Goal: Task Accomplishment & Management: Manage account settings

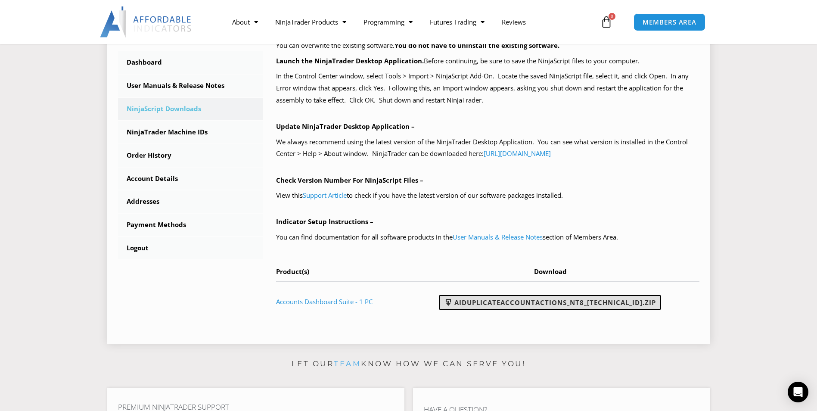
click at [551, 305] on link "AIDuplicateAccountActions_NT8_25.2.5.1.zip" at bounding box center [550, 302] width 222 height 15
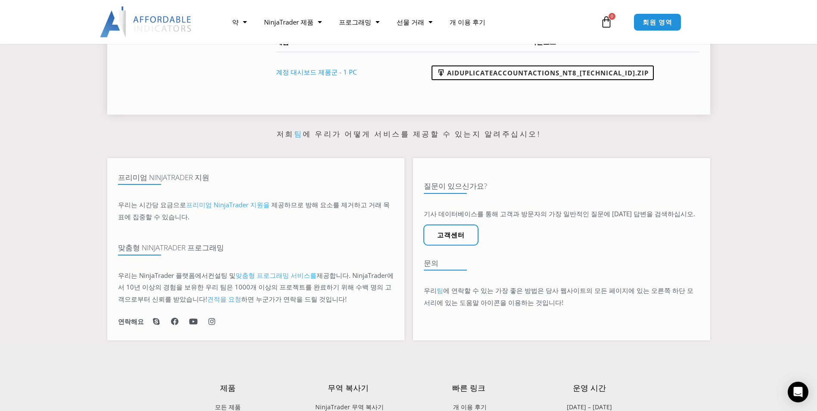
scroll to position [523, 0]
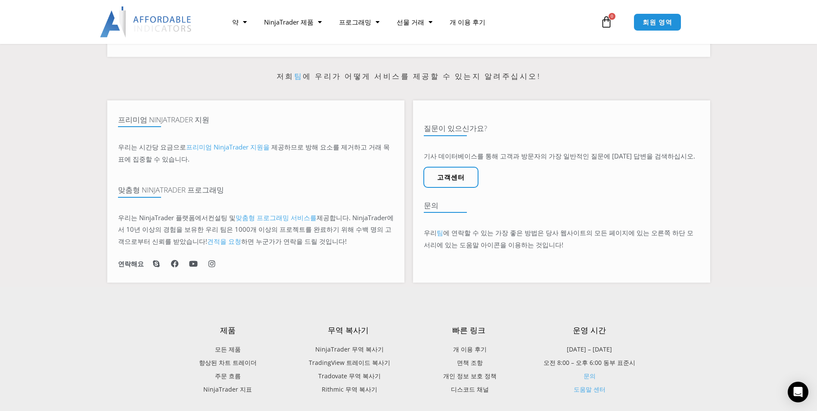
click at [366, 348] on span "NinjaTrader 무역 복사기" at bounding box center [348, 349] width 71 height 11
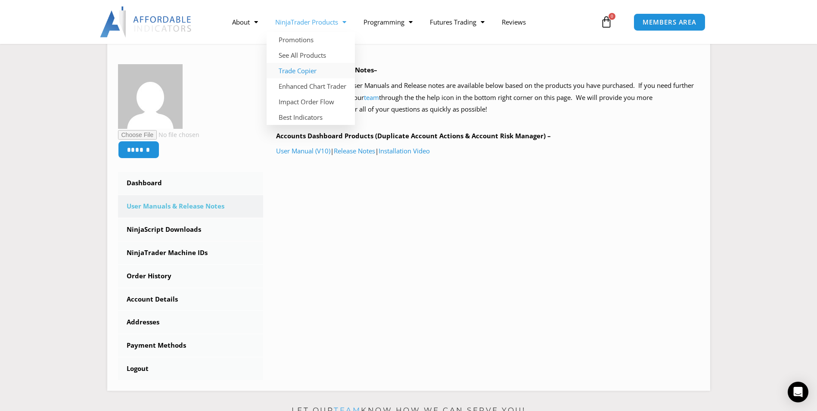
click at [309, 71] on link "Trade Copier" at bounding box center [311, 71] width 88 height 16
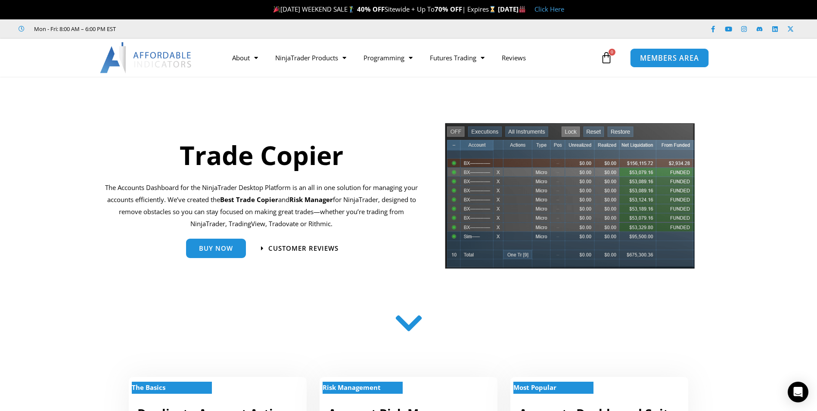
click at [669, 61] on span "MEMBERS AREA" at bounding box center [669, 57] width 59 height 7
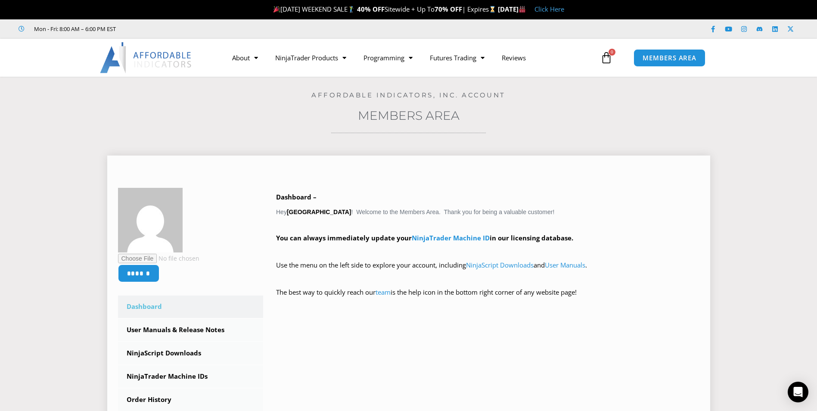
scroll to position [57, 0]
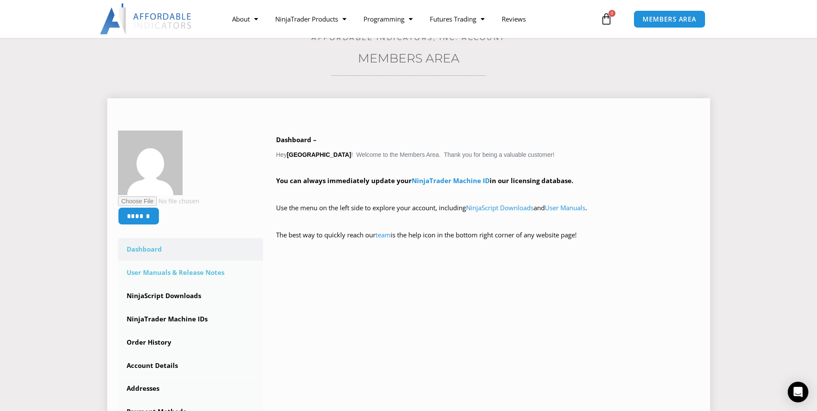
click at [189, 271] on link "User Manuals & Release Notes" at bounding box center [191, 272] width 146 height 22
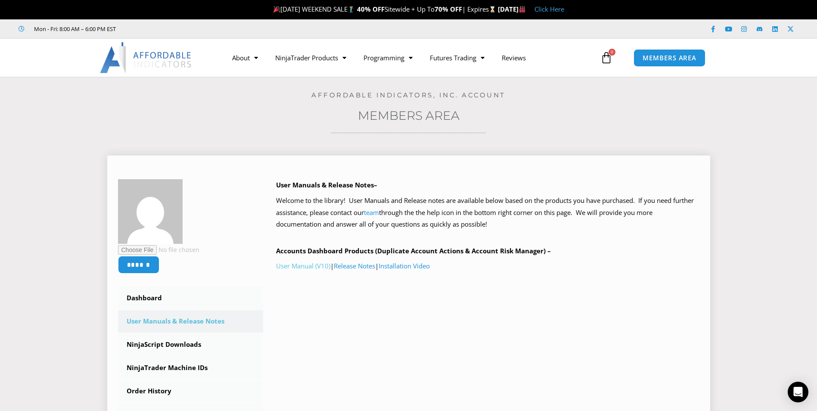
click at [291, 267] on link "User Manual (V10)" at bounding box center [303, 265] width 54 height 9
click at [164, 64] on img at bounding box center [146, 57] width 93 height 31
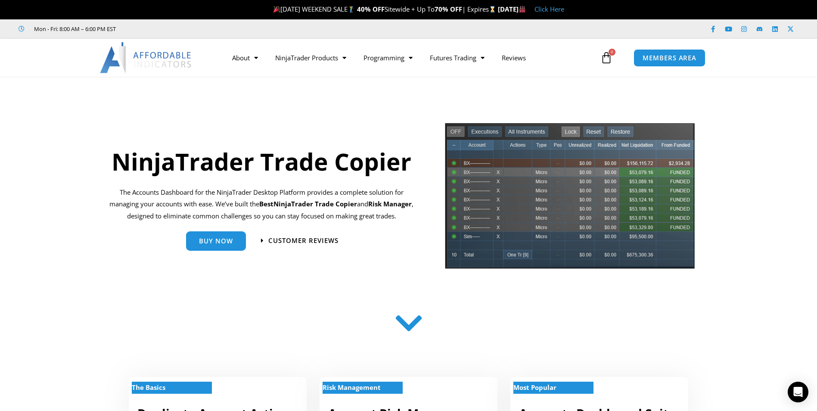
click at [411, 326] on icon at bounding box center [408, 323] width 31 height 31
click at [408, 333] on icon at bounding box center [408, 323] width 31 height 31
click at [664, 58] on span "MEMBERS AREA" at bounding box center [669, 57] width 59 height 7
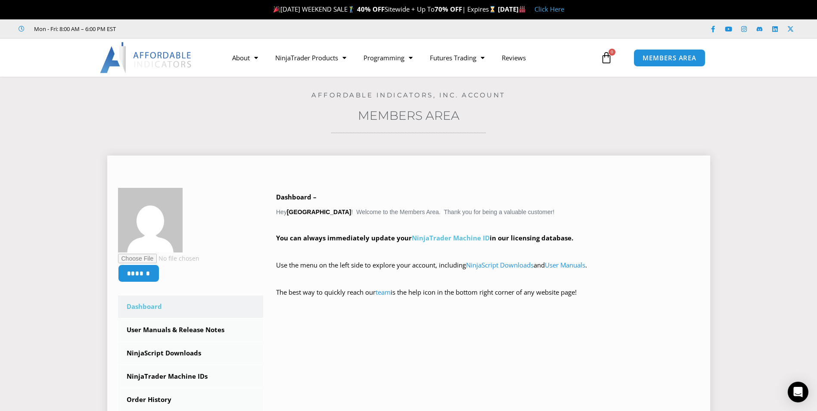
click at [457, 240] on link "NinjaTrader Machine ID" at bounding box center [451, 237] width 78 height 9
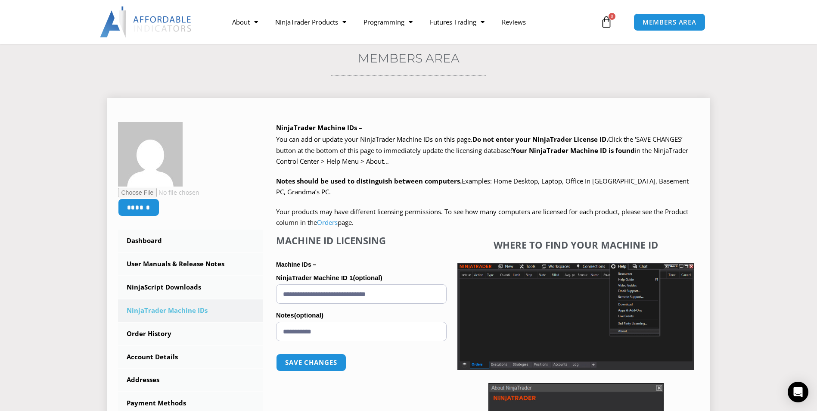
scroll to position [115, 0]
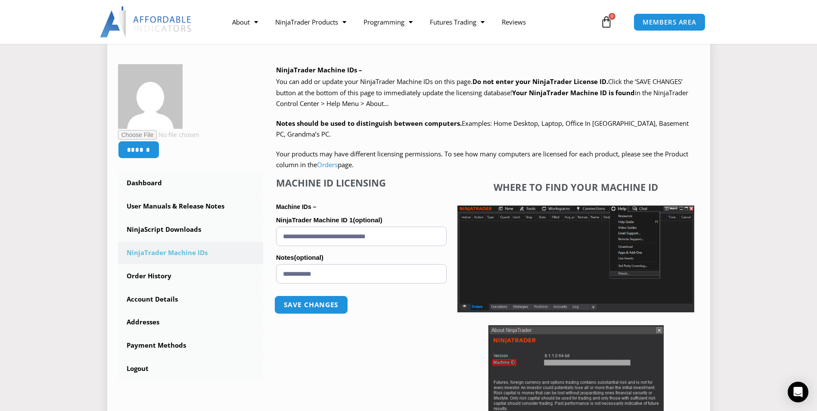
click at [325, 308] on button "Save changes" at bounding box center [311, 305] width 74 height 19
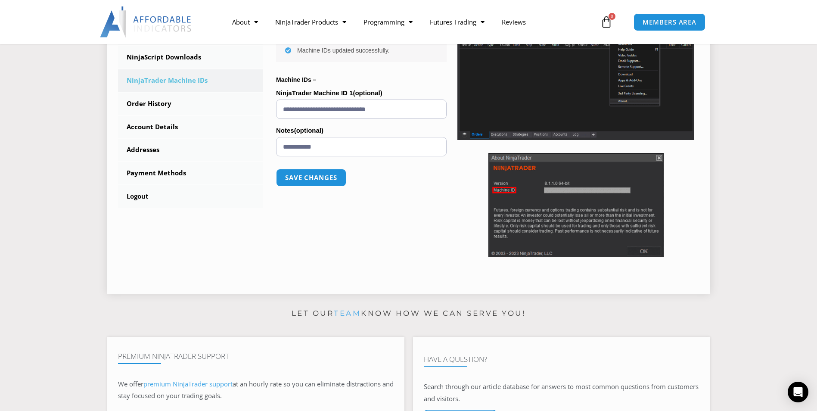
scroll to position [115, 0]
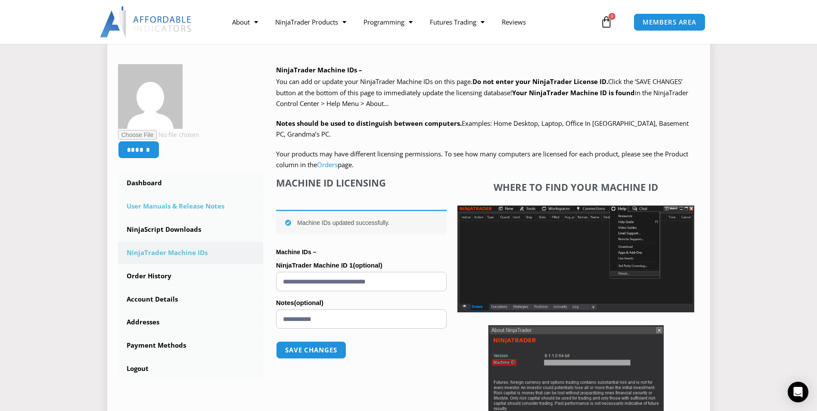
click at [152, 208] on link "User Manuals & Release Notes" at bounding box center [191, 206] width 146 height 22
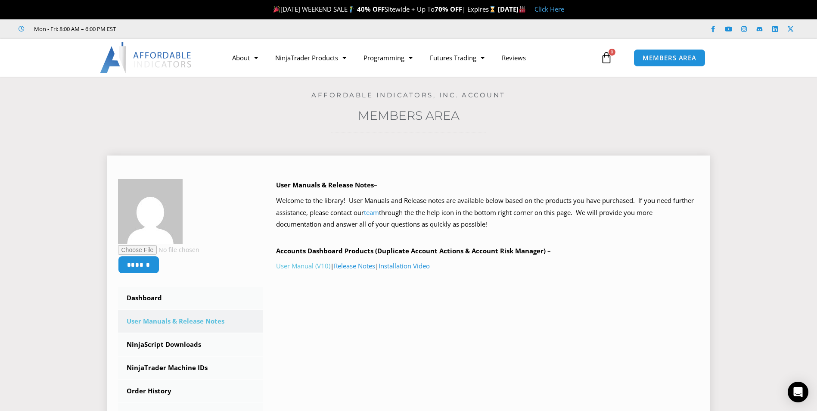
click at [296, 267] on link "User Manual (V10)" at bounding box center [303, 265] width 54 height 9
click at [366, 265] on link "Release Notes" at bounding box center [354, 265] width 41 height 9
click at [417, 266] on link "Installation Video" at bounding box center [404, 265] width 51 height 9
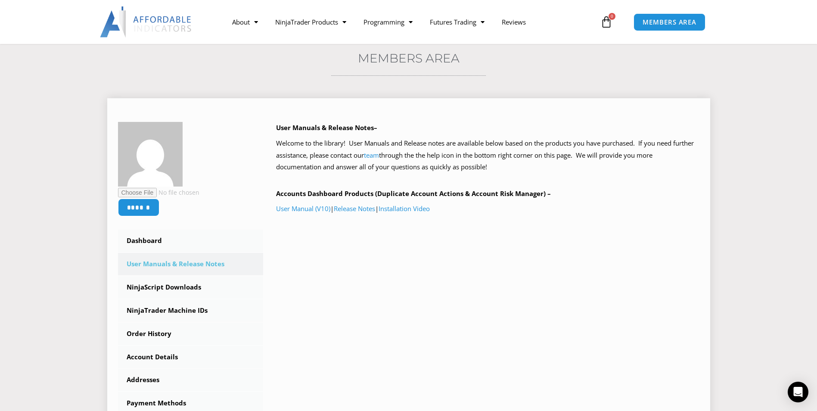
scroll to position [115, 0]
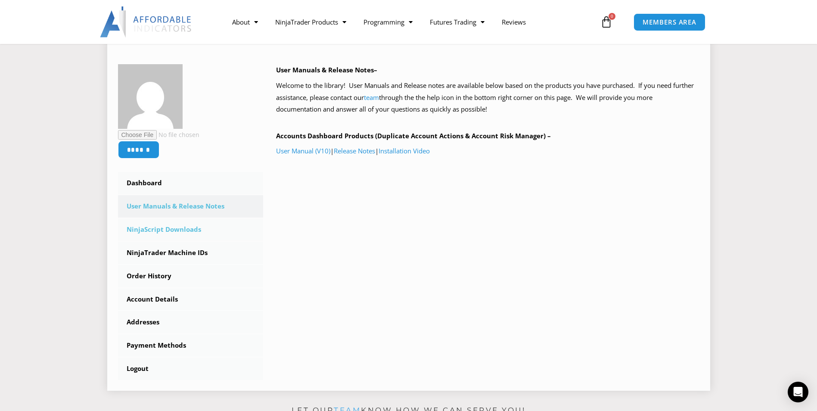
click at [168, 231] on link "NinjaScript Downloads" at bounding box center [191, 229] width 146 height 22
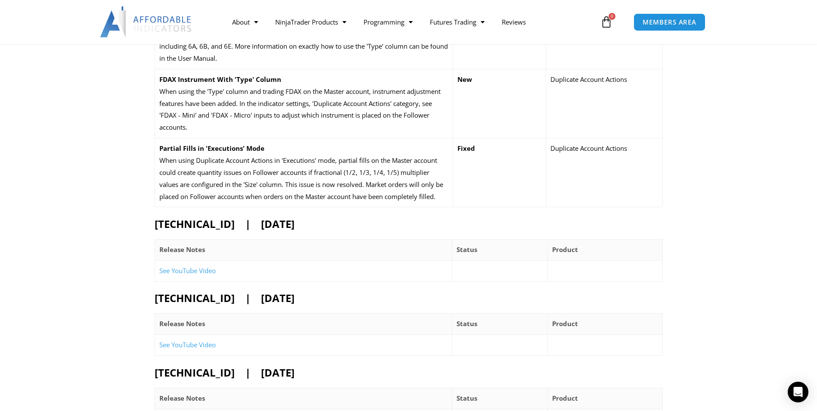
scroll to position [574, 0]
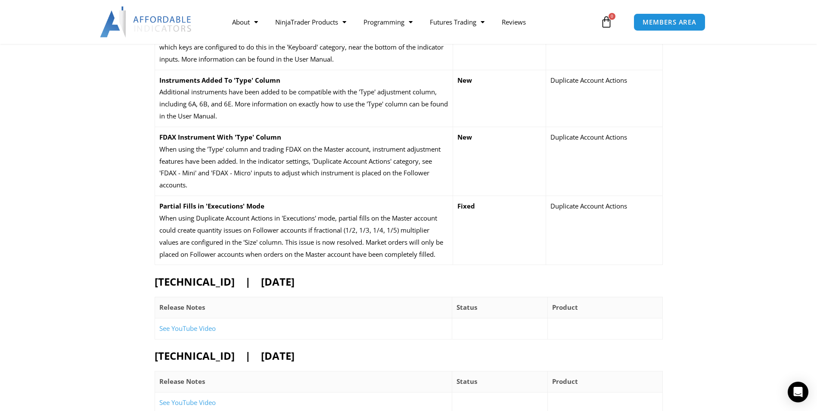
click at [587, 84] on p "Duplicate Account Actions" at bounding box center [604, 81] width 107 height 12
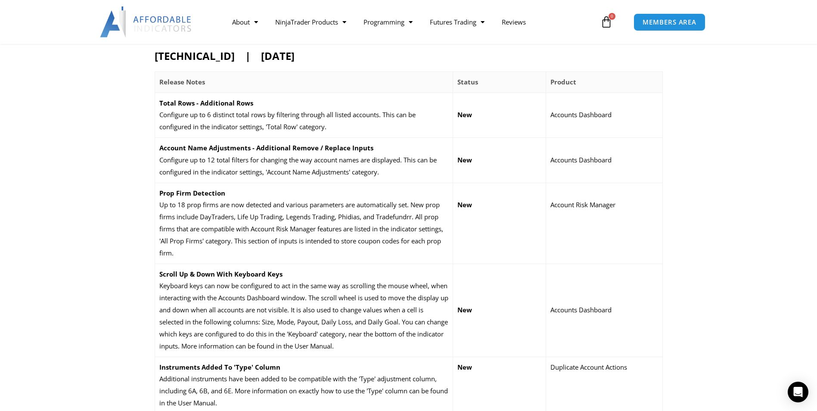
scroll to position [230, 0]
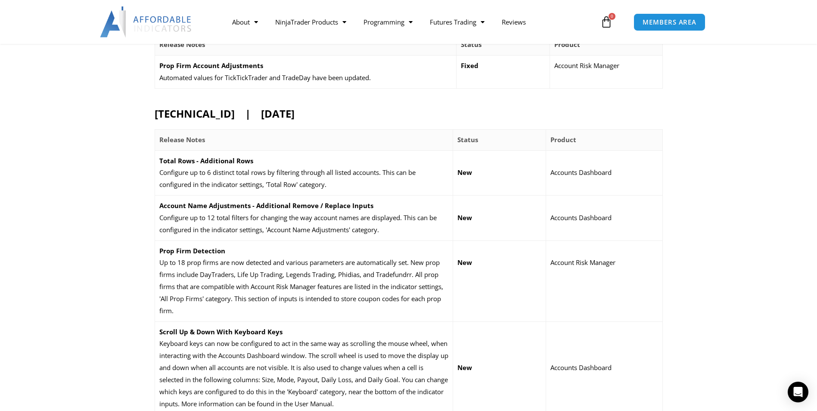
click at [277, 117] on h2 "25.1.16.1 | January 16, 2025" at bounding box center [409, 113] width 508 height 13
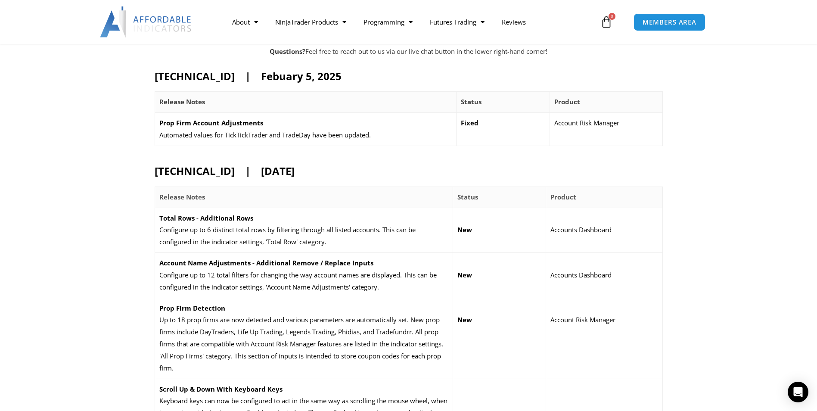
scroll to position [115, 0]
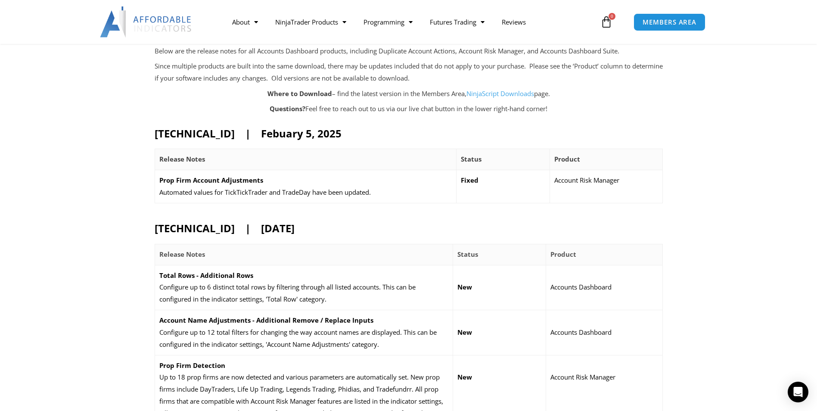
click at [162, 229] on h2 "25.1.16.1 | January 16, 2025" at bounding box center [409, 227] width 508 height 13
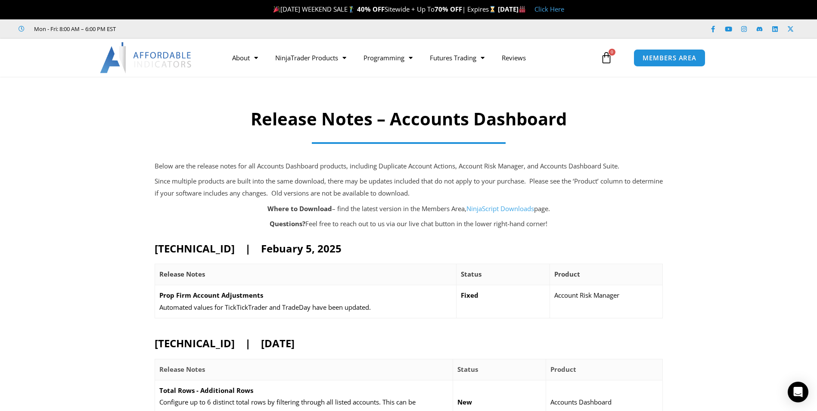
click at [488, 209] on link "NinjaScript Downloads" at bounding box center [501, 208] width 68 height 9
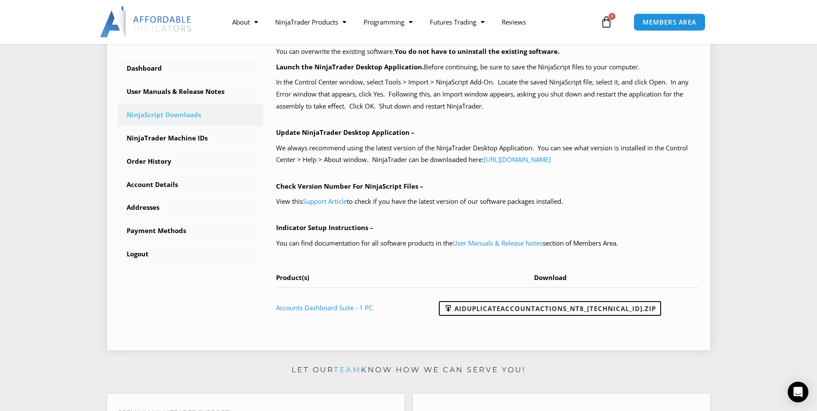
scroll to position [287, 0]
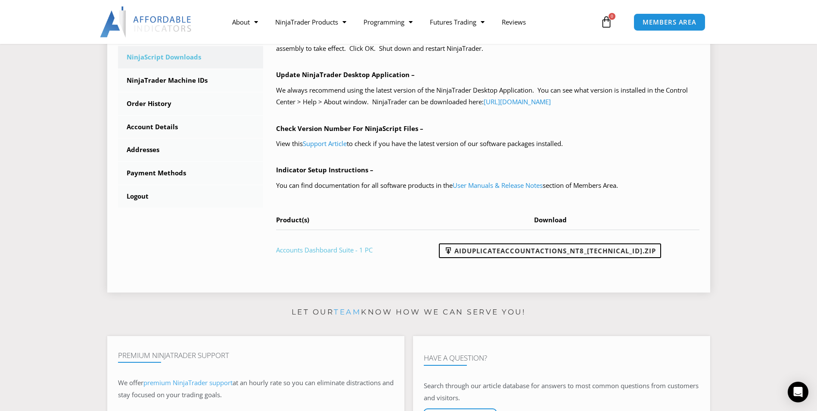
click at [341, 252] on link "Accounts Dashboard Suite - 1 PC" at bounding box center [324, 250] width 96 height 9
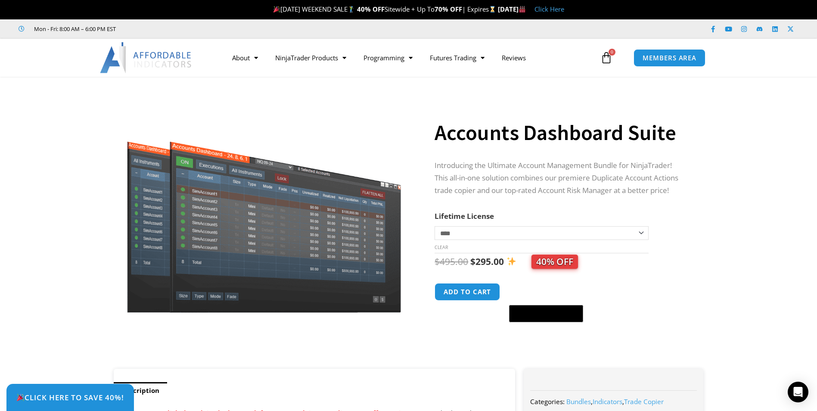
click at [641, 235] on select "**********" at bounding box center [542, 233] width 214 height 14
select select "*"
click at [435, 226] on select "**********" at bounding box center [542, 233] width 214 height 14
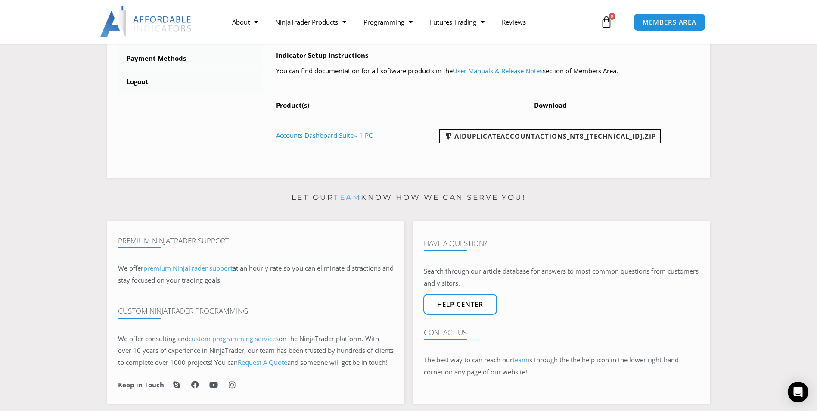
scroll to position [460, 0]
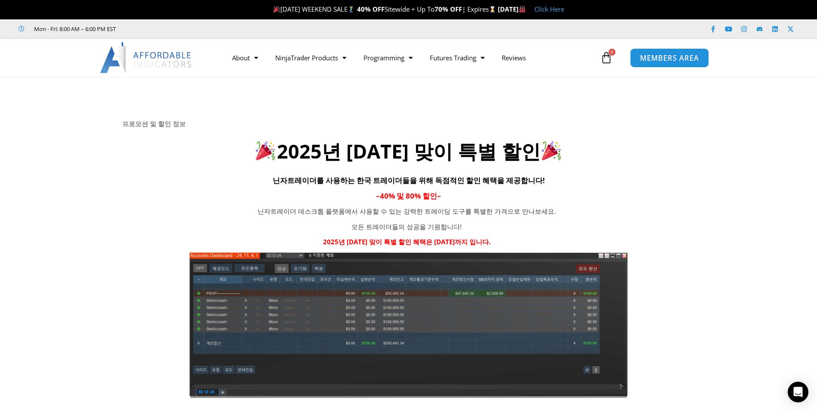
click at [654, 62] on span "MEMBERS AREA" at bounding box center [669, 57] width 59 height 7
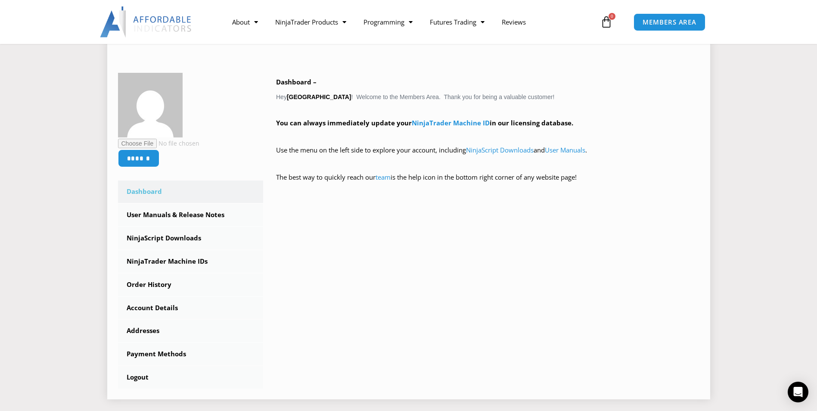
scroll to position [172, 0]
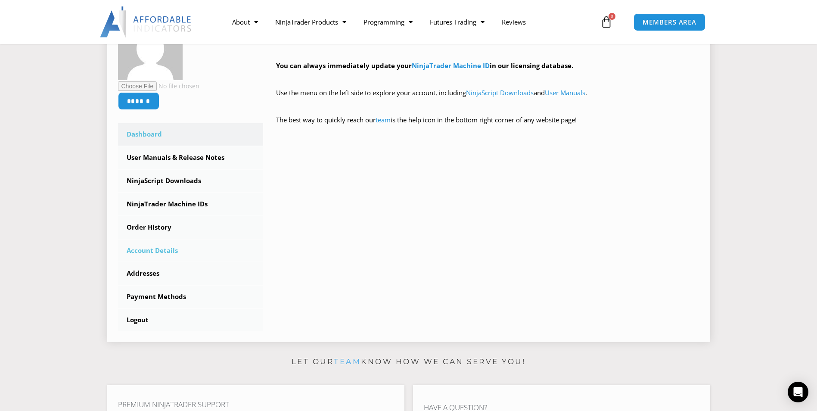
click at [145, 252] on link "Account Details" at bounding box center [191, 251] width 146 height 22
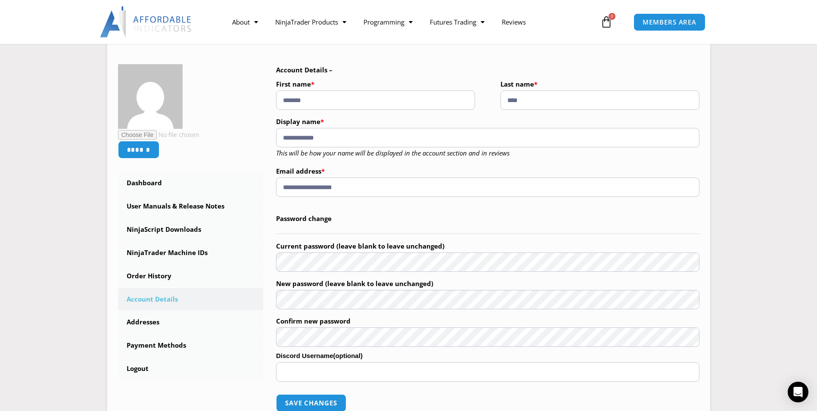
scroll to position [172, 0]
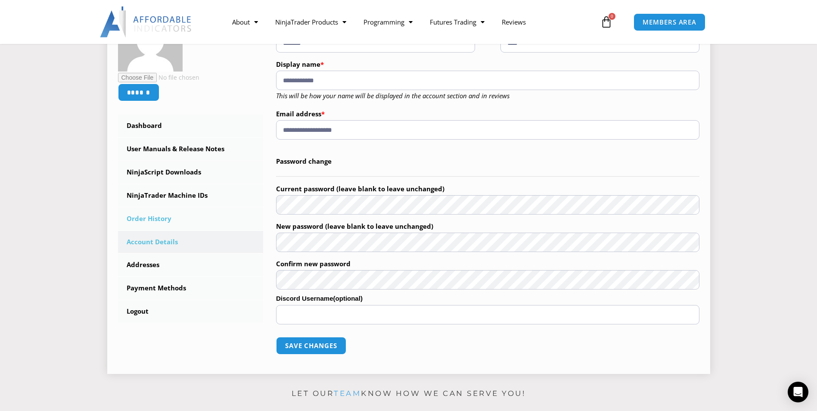
click at [154, 218] on link "Order History" at bounding box center [191, 219] width 146 height 22
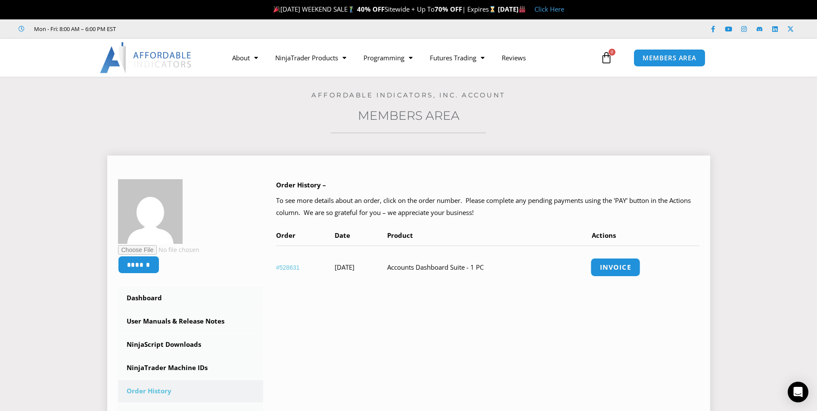
click at [635, 268] on link "Invoice" at bounding box center [616, 267] width 50 height 19
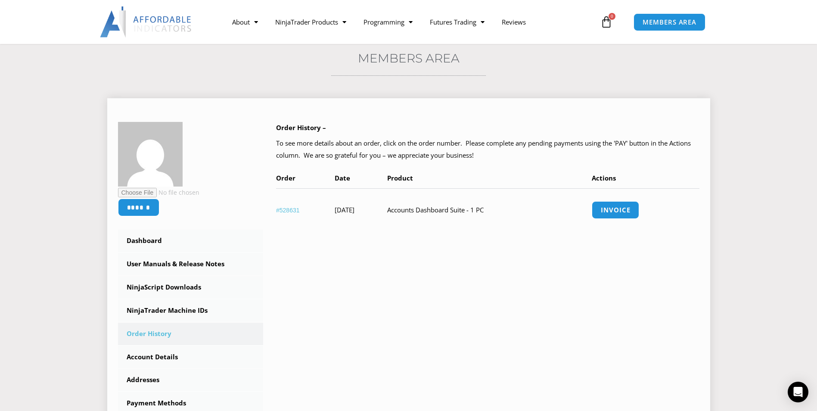
scroll to position [115, 0]
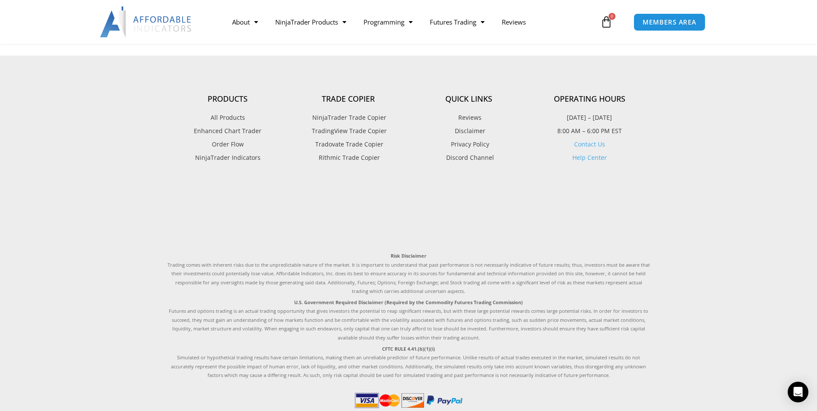
scroll to position [905, 0]
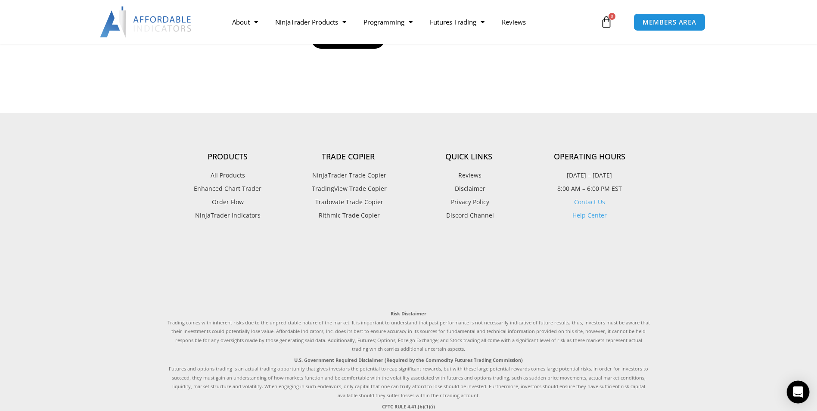
click at [797, 396] on icon "Open Intercom Messenger" at bounding box center [798, 391] width 11 height 11
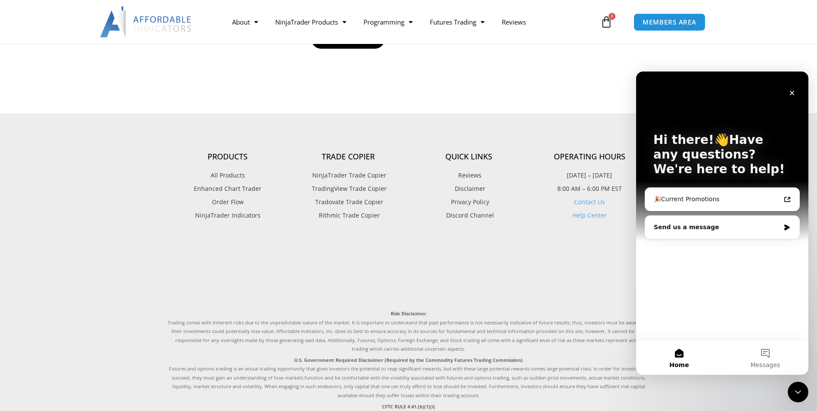
scroll to position [0, 0]
click at [791, 95] on icon "Close" at bounding box center [792, 93] width 7 height 7
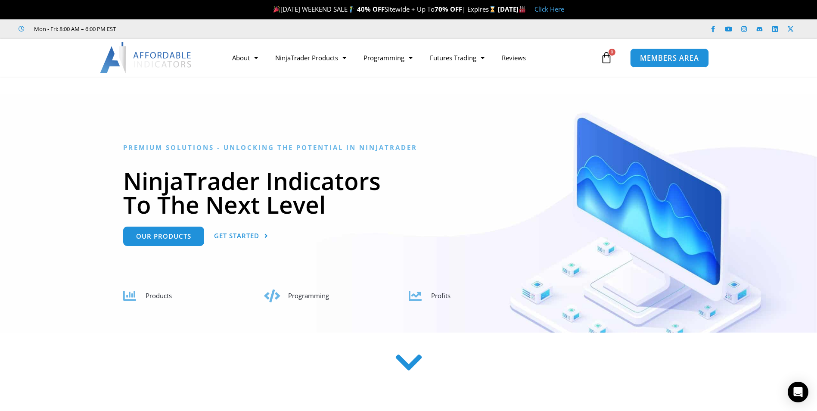
drag, startPoint x: 0, startPoint y: 0, endPoint x: 669, endPoint y: 55, distance: 671.3
click at [669, 55] on span "MEMBERS AREA" at bounding box center [669, 57] width 59 height 7
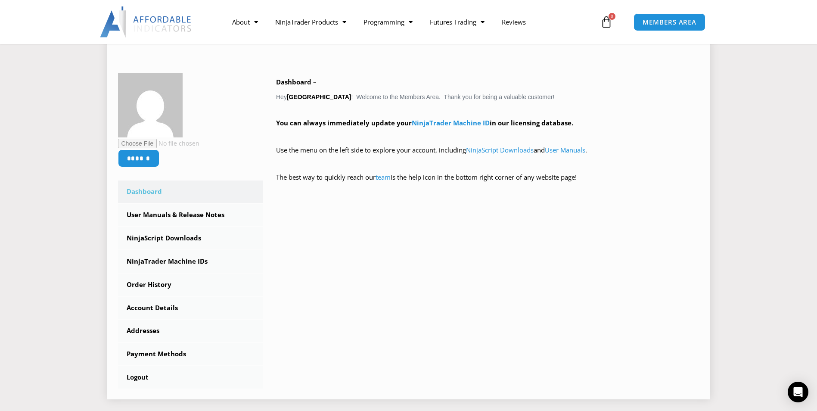
scroll to position [230, 0]
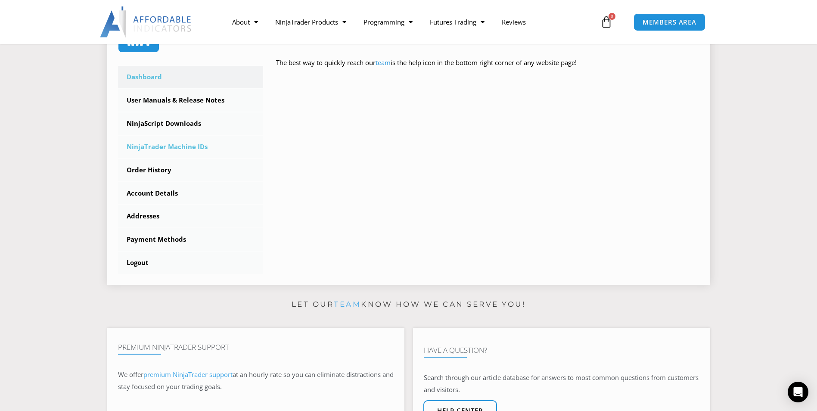
click at [188, 147] on link "NinjaTrader Machine IDs" at bounding box center [191, 147] width 146 height 22
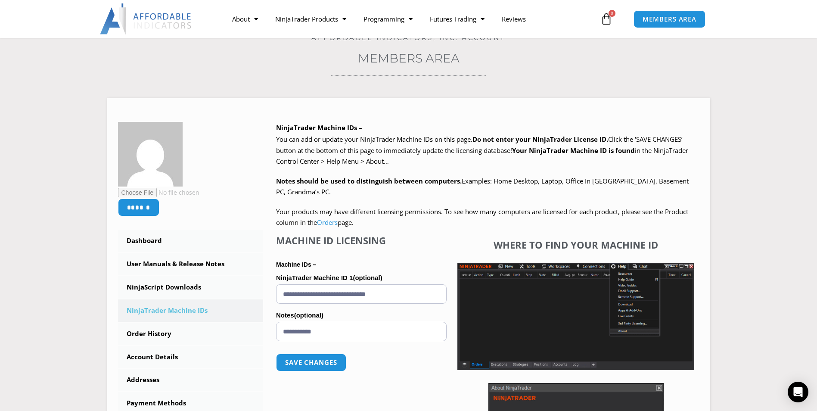
scroll to position [115, 0]
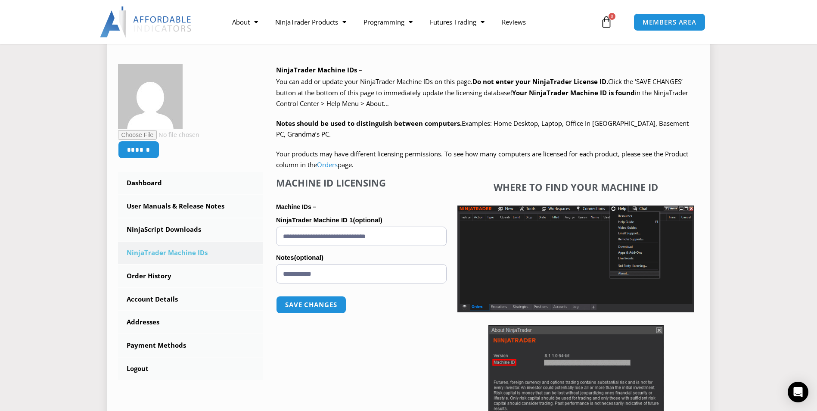
click at [361, 272] on input "**********" at bounding box center [361, 273] width 171 height 19
click at [421, 196] on div "**********" at bounding box center [361, 305] width 171 height 257
drag, startPoint x: 413, startPoint y: 236, endPoint x: 275, endPoint y: 236, distance: 137.4
click at [275, 236] on div "NinjaTrader Machine IDs – We are transitioning all NinjaTrader software package…" at bounding box center [481, 259] width 436 height 391
click at [317, 305] on button "Save changes" at bounding box center [311, 305] width 74 height 19
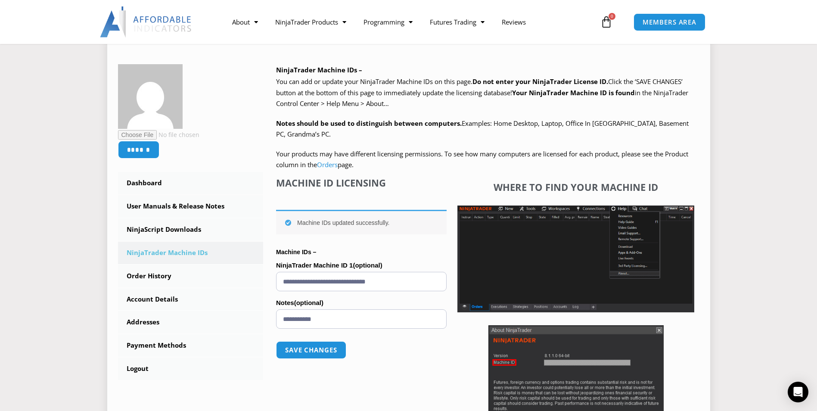
scroll to position [172, 0]
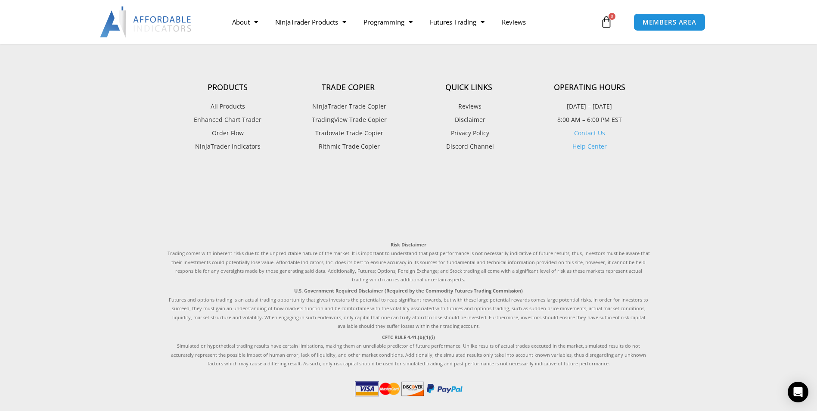
scroll to position [2465, 0]
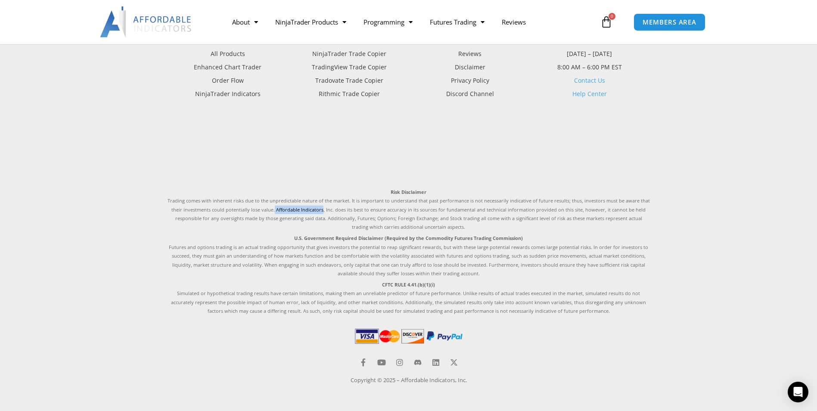
drag, startPoint x: 278, startPoint y: 210, endPoint x: 325, endPoint y: 211, distance: 47.0
click at [325, 211] on p "Risk Disclaimer Trading comes with inherent risks due to the unpredictable natu…" at bounding box center [409, 210] width 482 height 44
copy p "Affordable Indicators"
